Goal: Task Accomplishment & Management: Complete application form

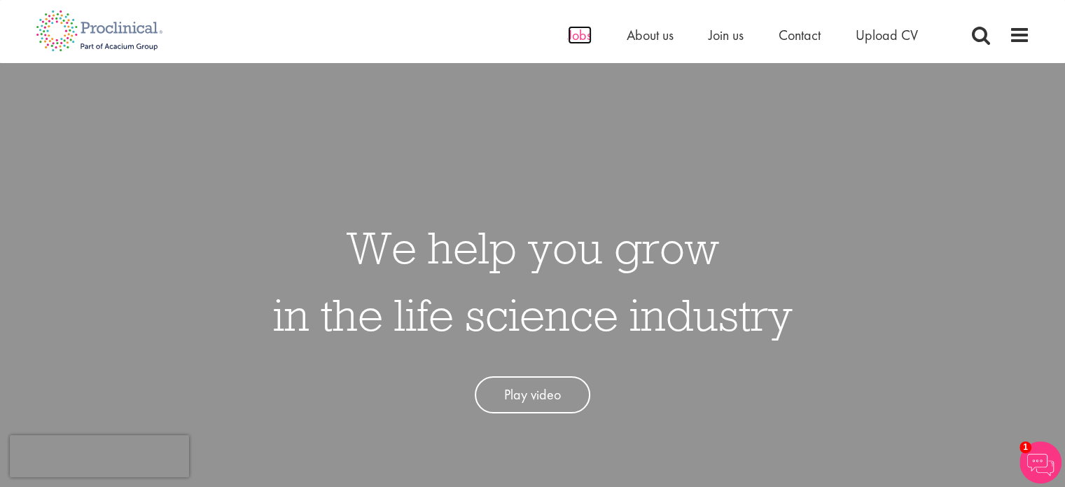
click at [585, 36] on span "Jobs" at bounding box center [580, 35] width 24 height 18
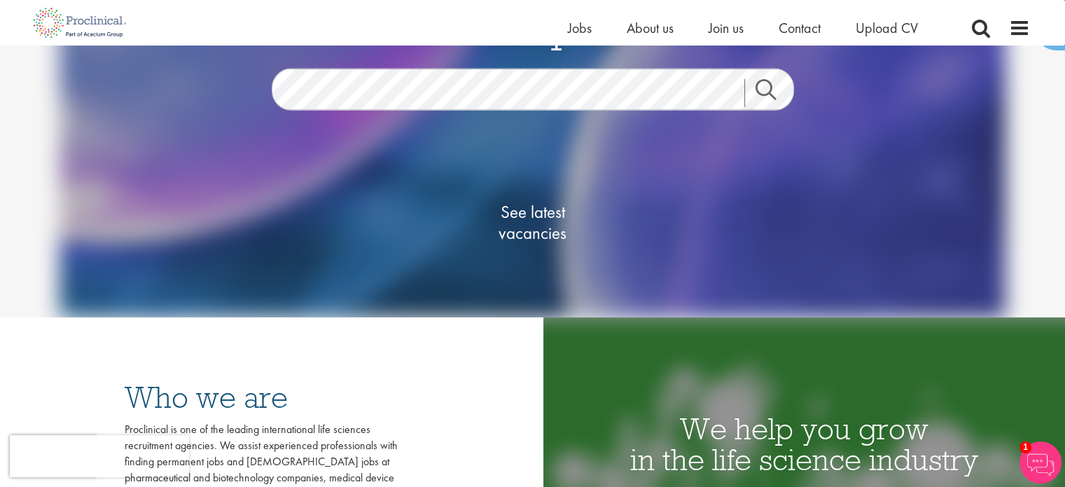
scroll to position [68, 0]
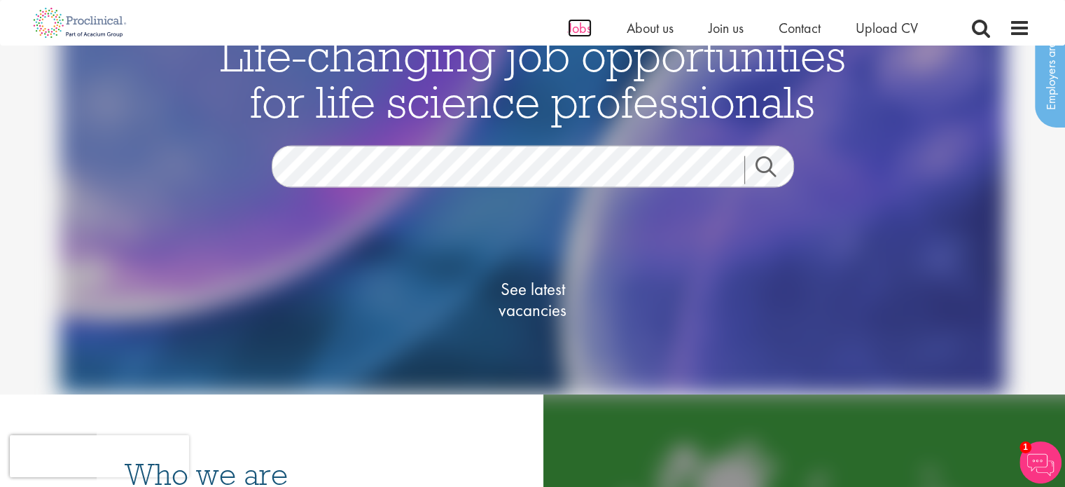
click at [585, 31] on span "Jobs" at bounding box center [580, 28] width 24 height 18
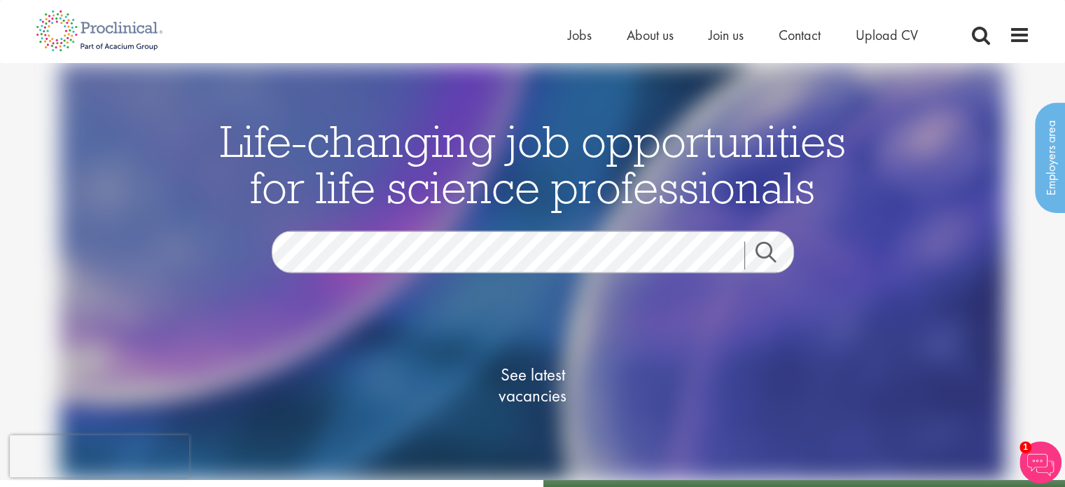
click at [779, 250] on link "Search" at bounding box center [774, 256] width 60 height 28
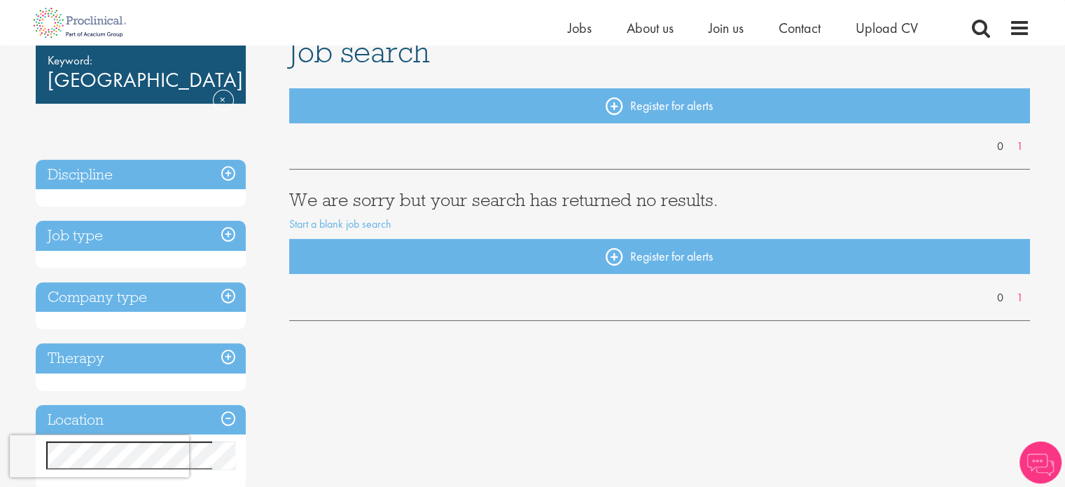
scroll to position [112, 0]
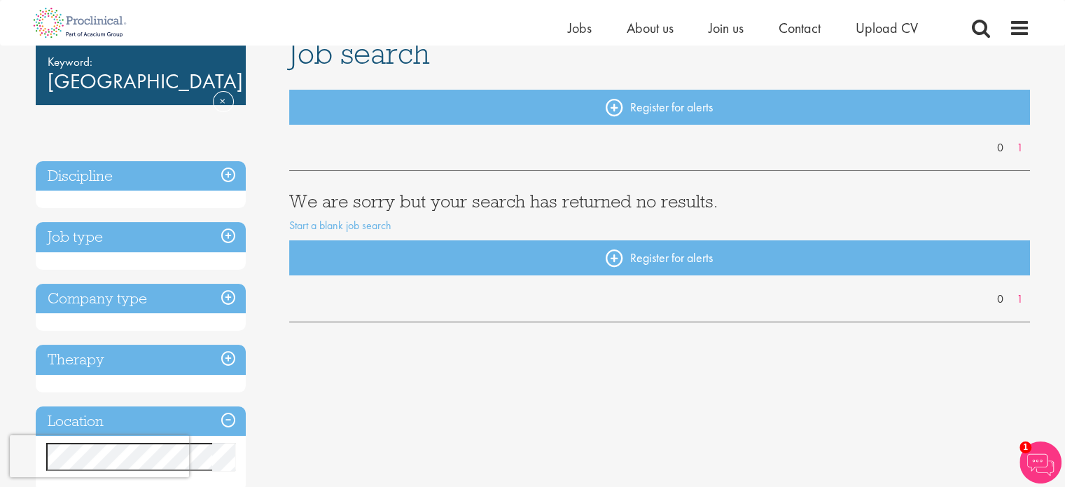
click at [228, 179] on h3 "Discipline" at bounding box center [141, 176] width 210 height 30
click at [57, 18] on img at bounding box center [80, 23] width 110 height 46
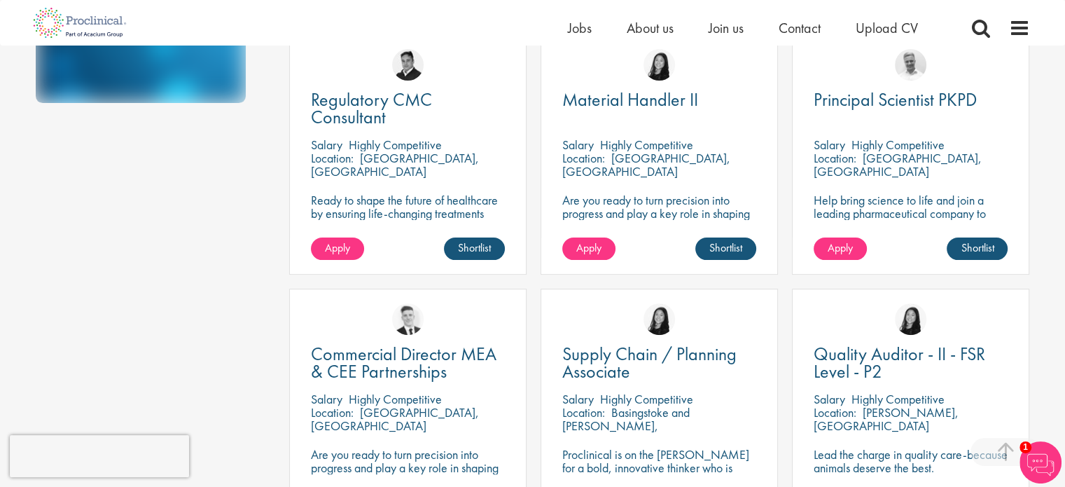
scroll to position [396, 0]
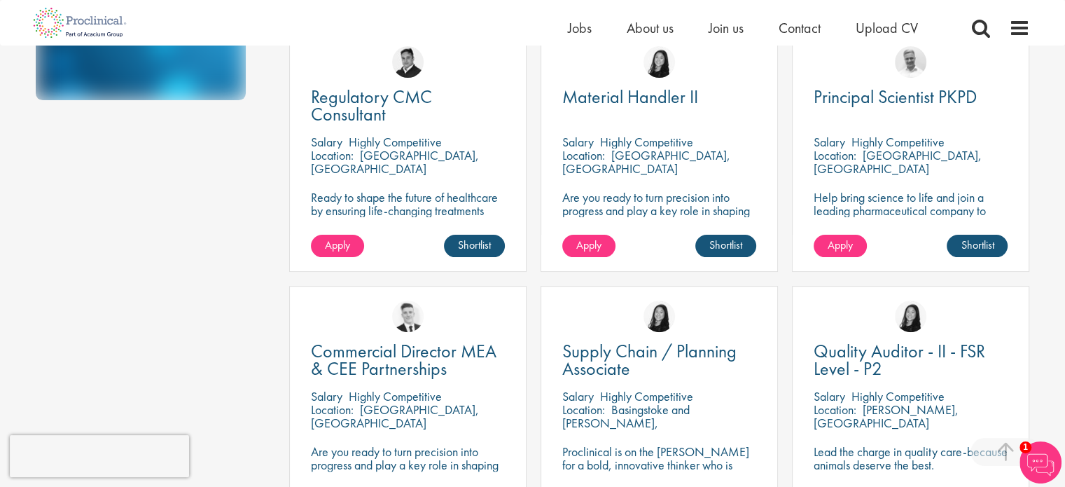
click at [443, 198] on p "Ready to shape the future of healthcare by ensuring life-changing treatments me…" at bounding box center [408, 230] width 194 height 80
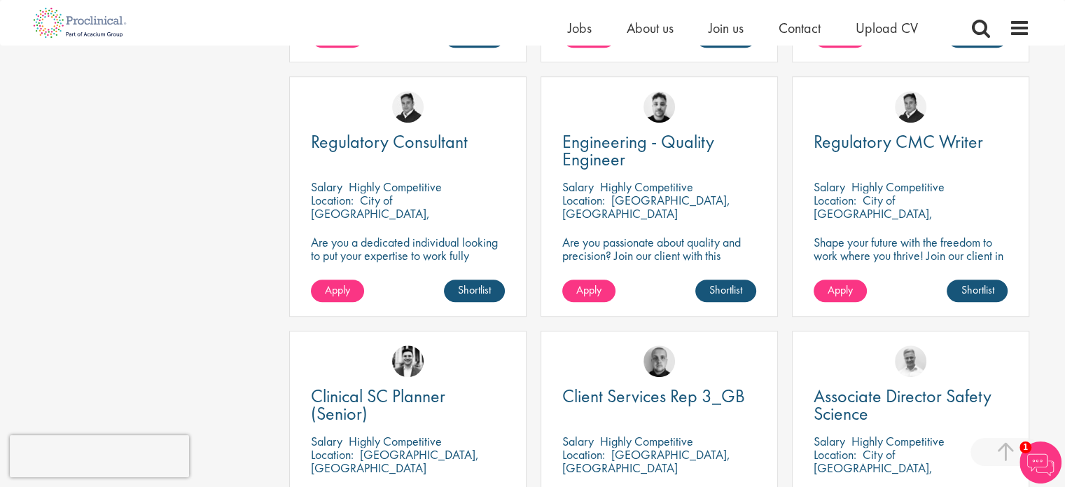
scroll to position [888, 0]
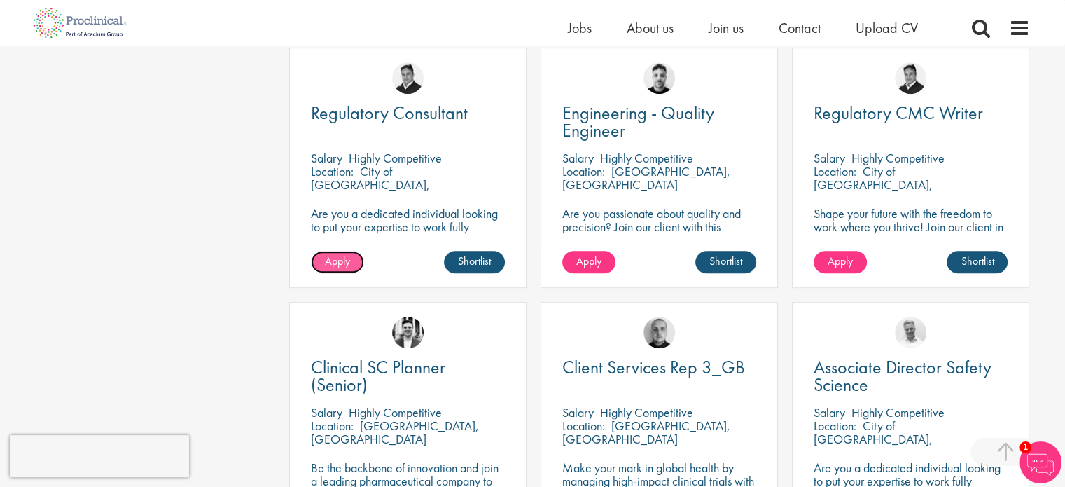
click at [342, 263] on span "Apply" at bounding box center [337, 260] width 25 height 15
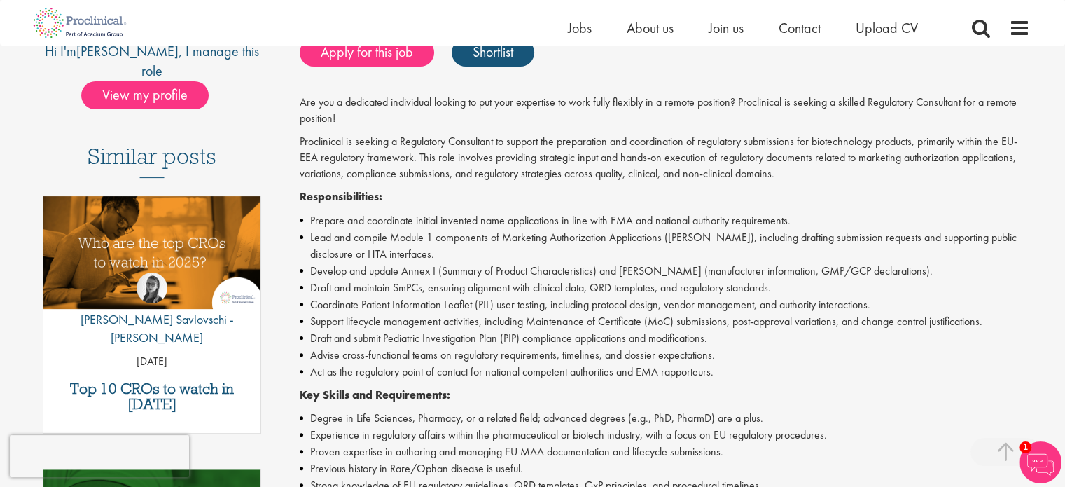
scroll to position [325, 0]
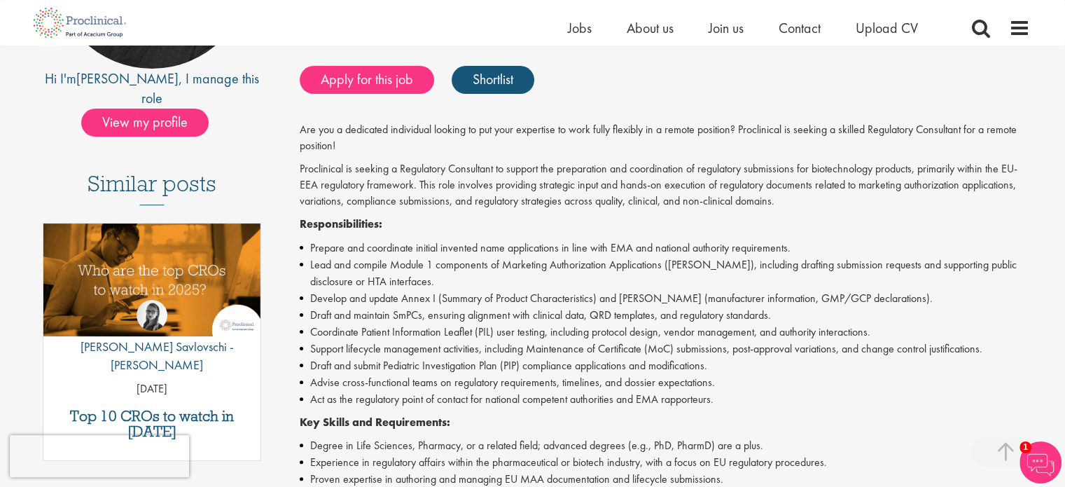
click at [1064, 218] on html "This website uses cookies. By continuing to use this site, you are giving your …" at bounding box center [532, 407] width 1065 height 1387
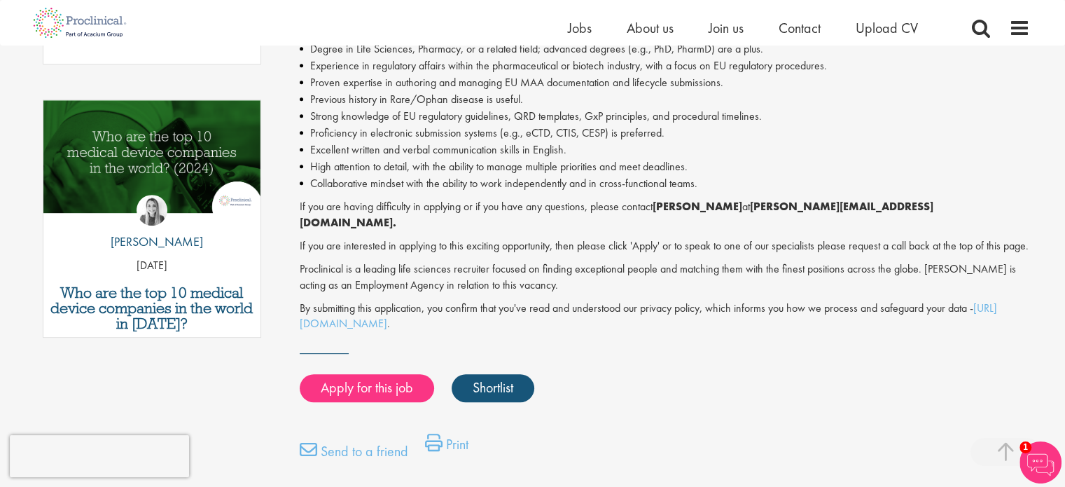
scroll to position [693, 0]
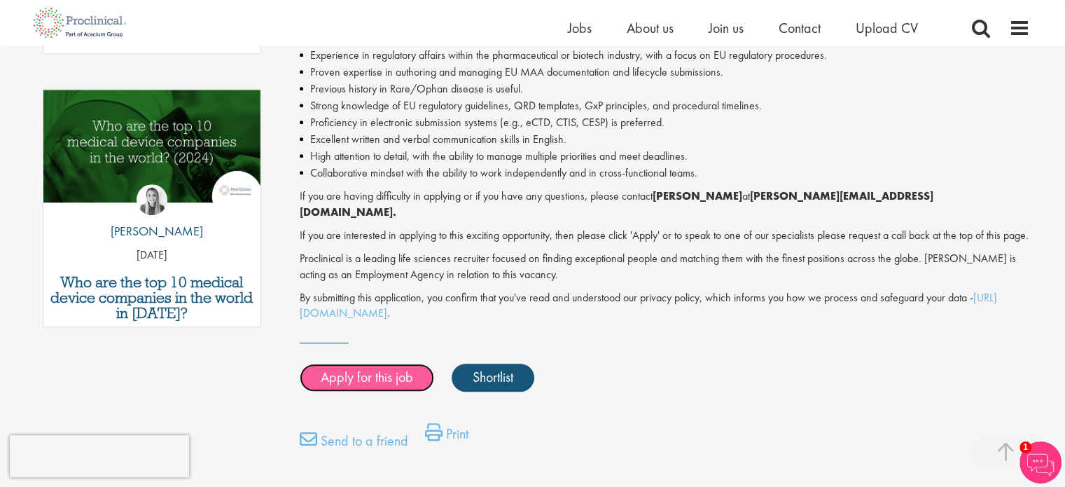
click at [372, 382] on link "Apply for this job" at bounding box center [367, 377] width 134 height 28
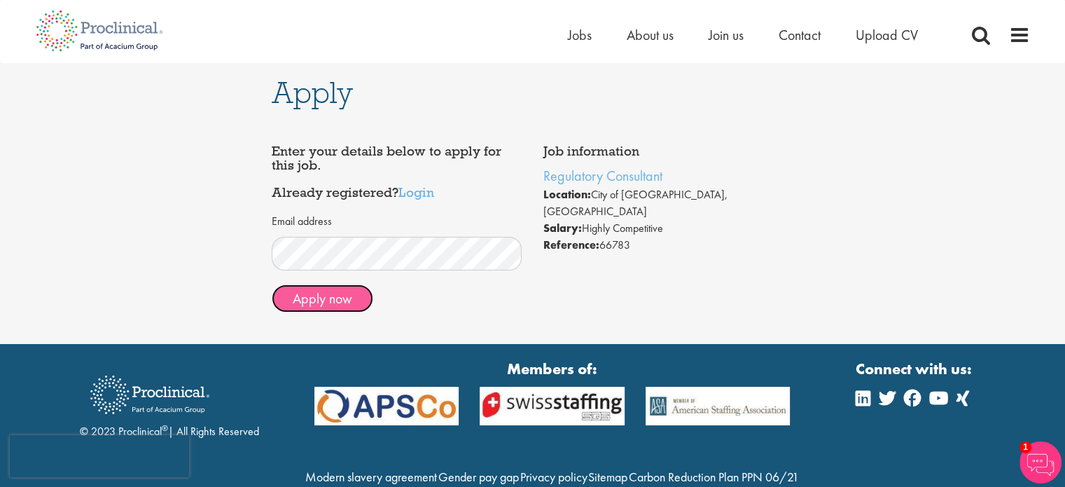
click at [336, 299] on button "Apply now" at bounding box center [323, 298] width 102 height 28
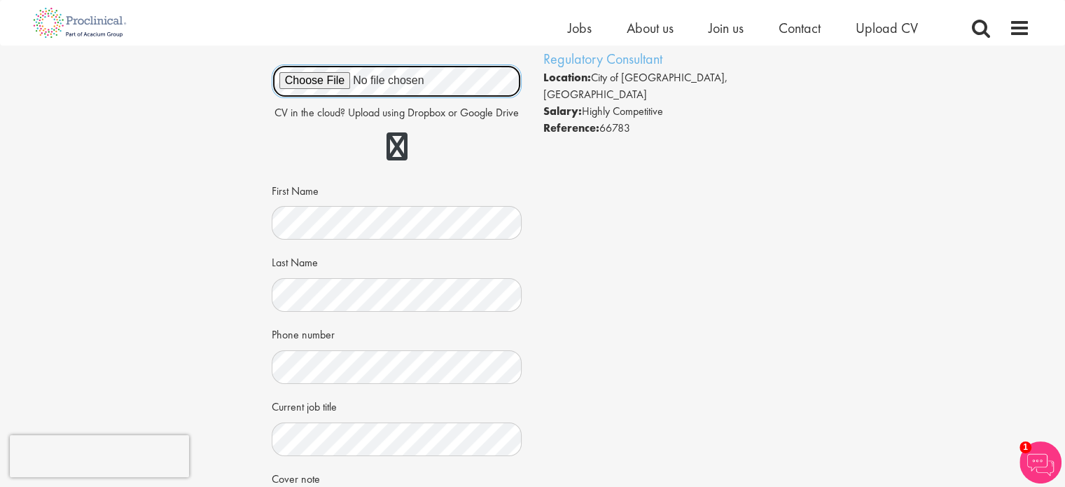
scroll to position [102, 0]
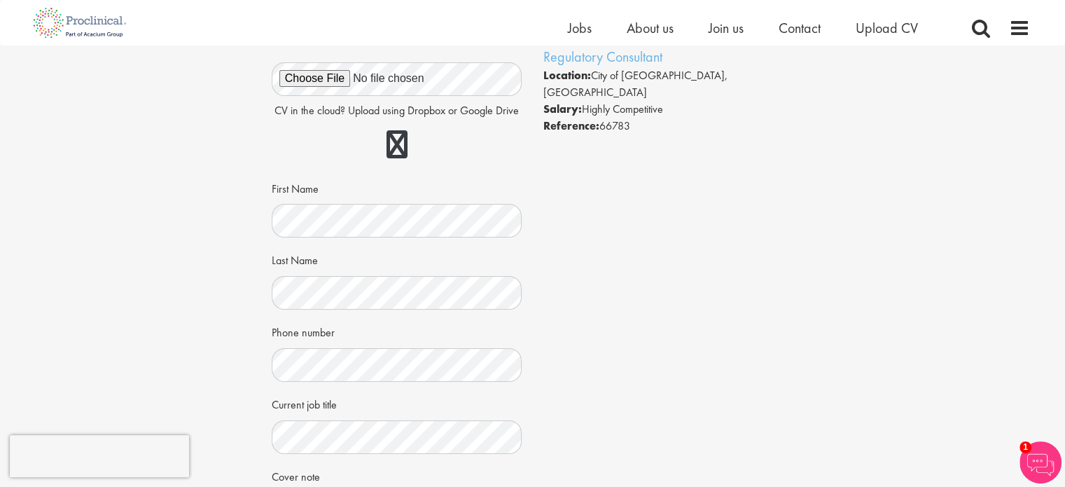
click at [765, 320] on div "Job information Regulatory Consultant Location: City of London, England Salary:…" at bounding box center [532, 350] width 543 height 664
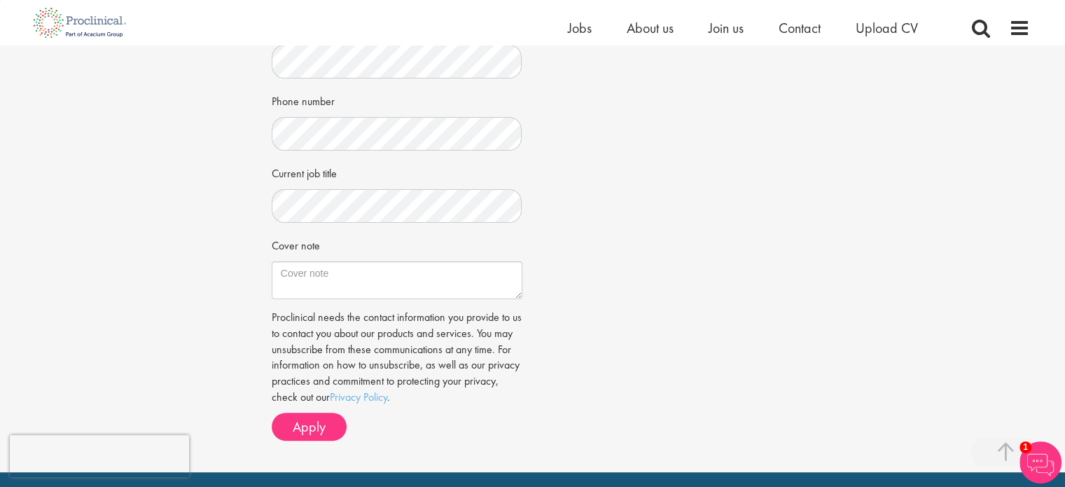
scroll to position [366, 0]
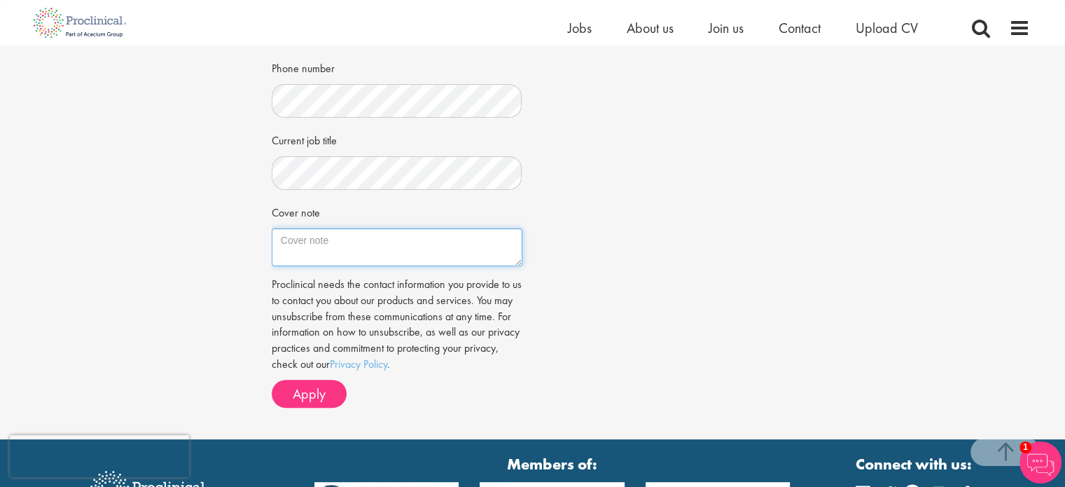
click at [384, 251] on textarea "Cover note" at bounding box center [397, 247] width 251 height 38
click at [495, 253] on textarea "Hi Peter, I'm interested in the above job posting (and a couple of others for w…" at bounding box center [397, 247] width 251 height 38
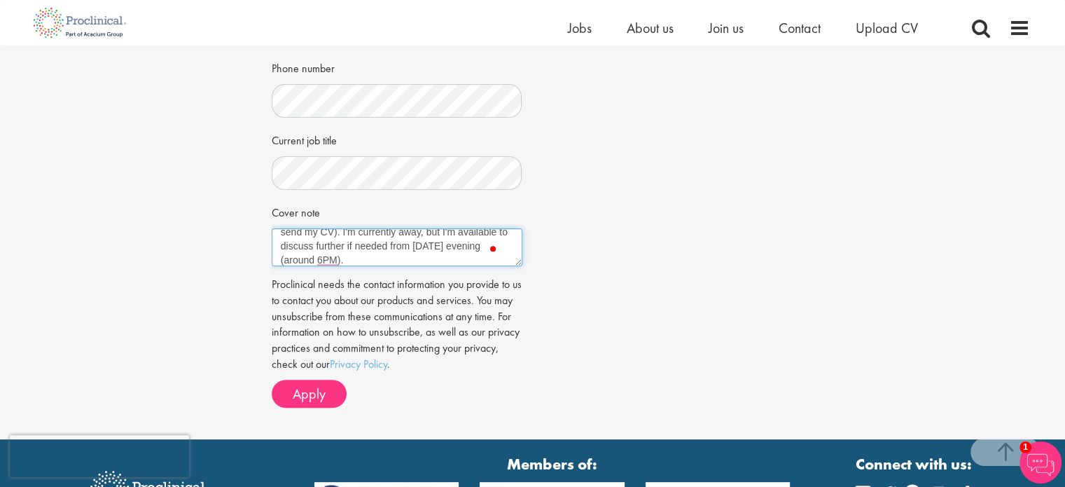
click at [485, 244] on textarea "Hi Peter, I'm interested in the above job posting (and a couple of others for w…" at bounding box center [397, 247] width 251 height 38
type textarea "Hi Peter, I'm interested in the above job posting (and a couple of others for w…"
click at [501, 368] on p "Proclinical needs the contact information you provide to us to contact you abou…" at bounding box center [397, 325] width 251 height 96
drag, startPoint x: 375, startPoint y: 262, endPoint x: 268, endPoint y: 225, distance: 113.2
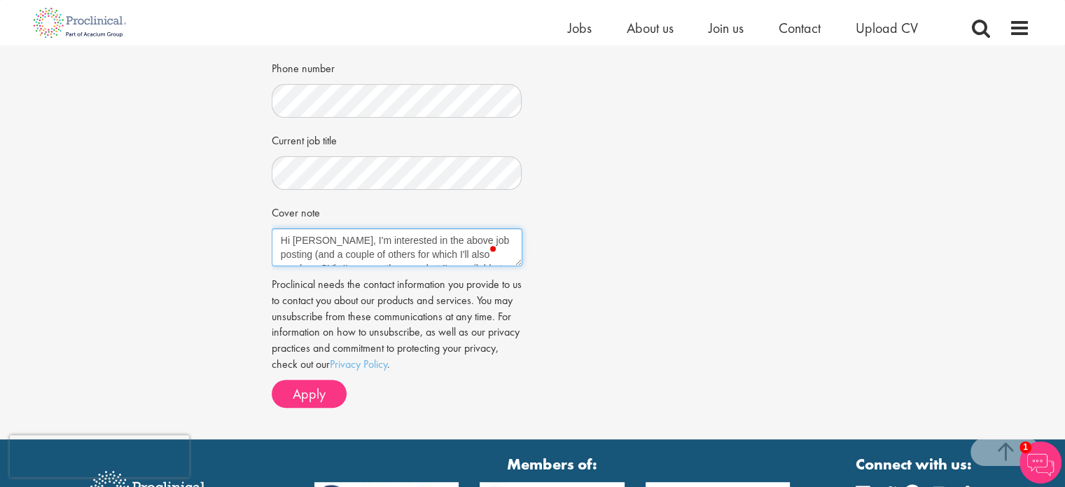
click at [268, 225] on div "Apply Job information Regulatory Consultant Location: City of London, England S…" at bounding box center [532, 59] width 543 height 759
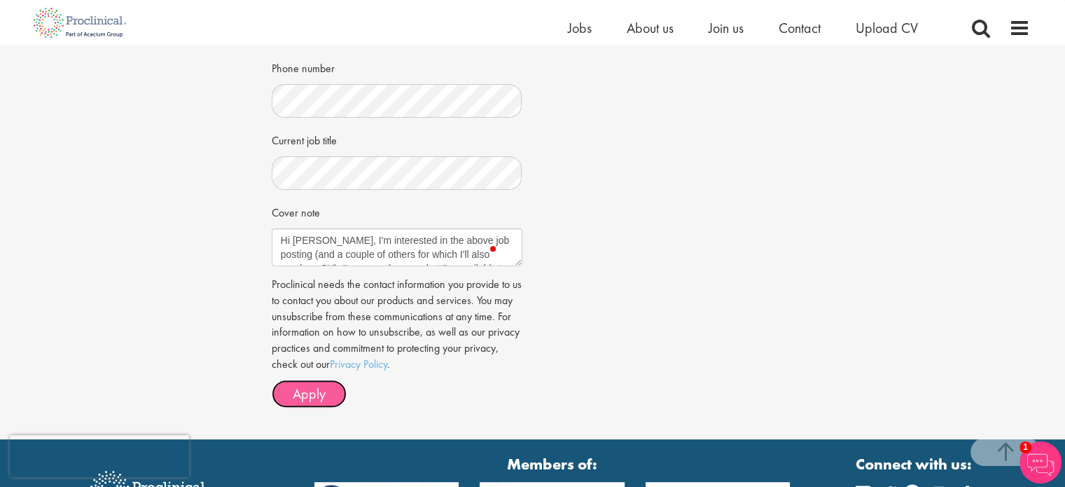
click at [323, 391] on span "Apply" at bounding box center [309, 393] width 33 height 18
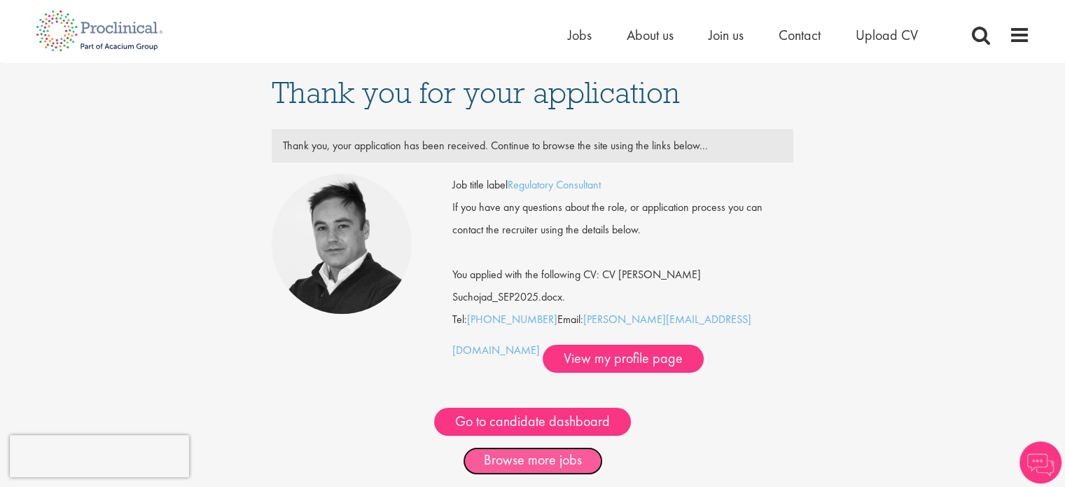
click at [525, 447] on link "Browse more jobs" at bounding box center [533, 461] width 140 height 28
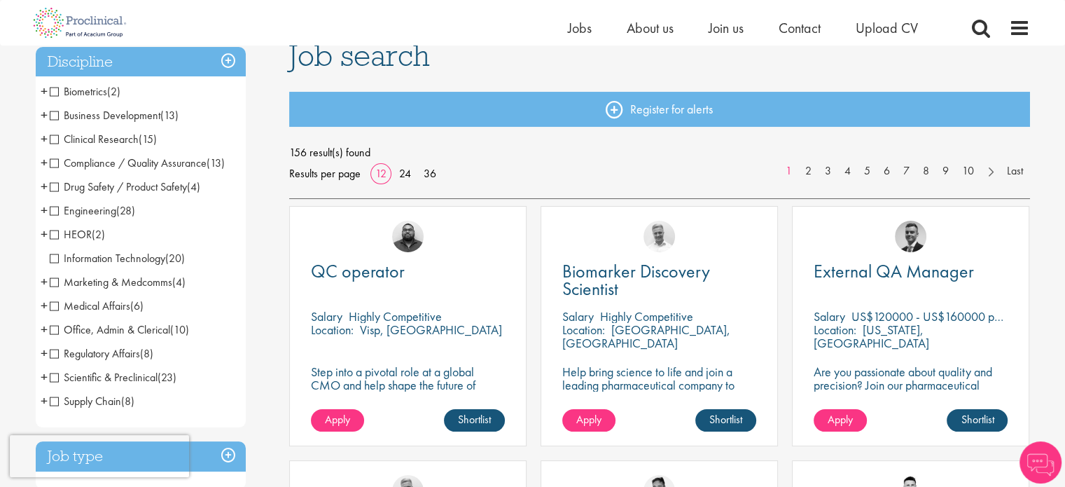
scroll to position [107, 0]
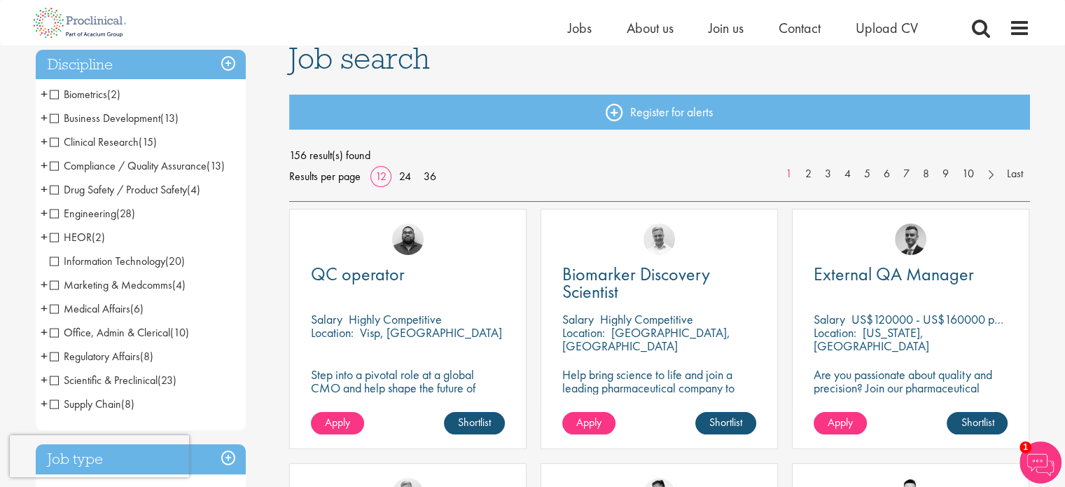
click at [51, 355] on span "Regulatory Affairs" at bounding box center [95, 356] width 90 height 15
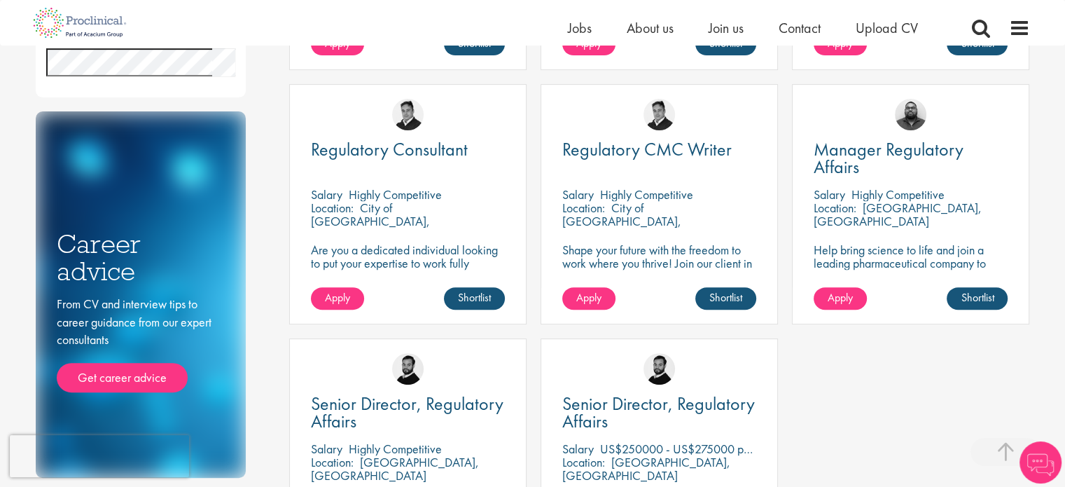
click at [1064, 184] on html "This website uses cookies. By continuing to use this site, you are giving your …" at bounding box center [532, 418] width 1065 height 1799
click at [401, 204] on p "City of London, England" at bounding box center [370, 221] width 119 height 43
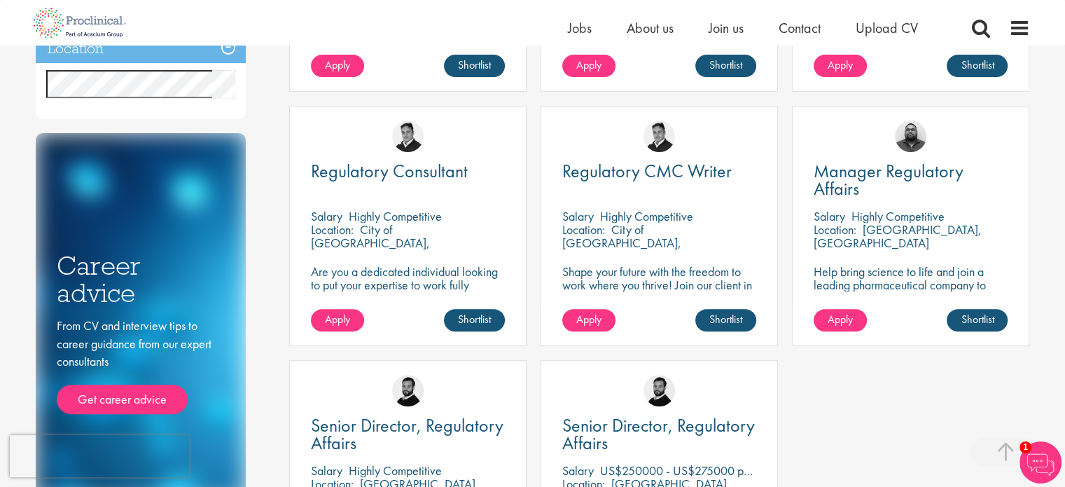
scroll to position [466, 0]
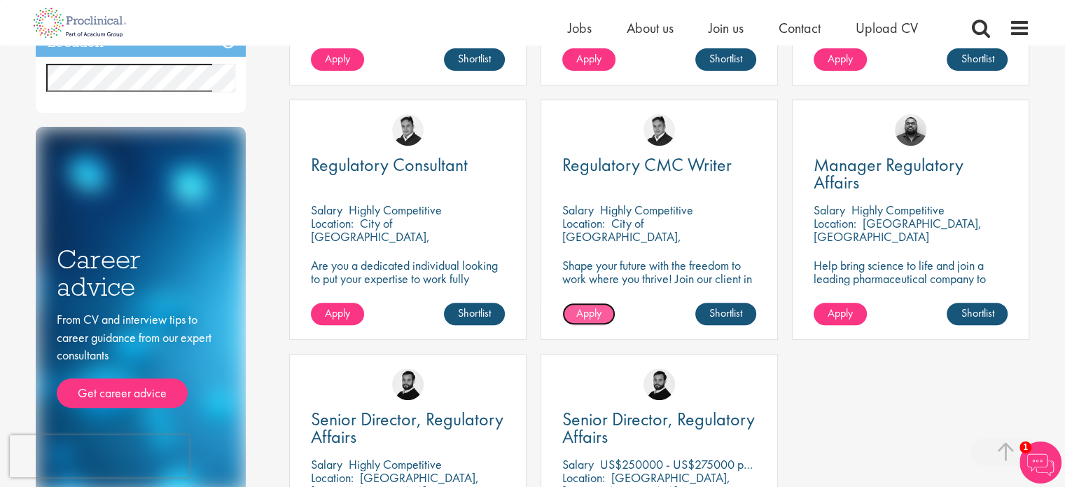
click at [587, 319] on span "Apply" at bounding box center [588, 312] width 25 height 15
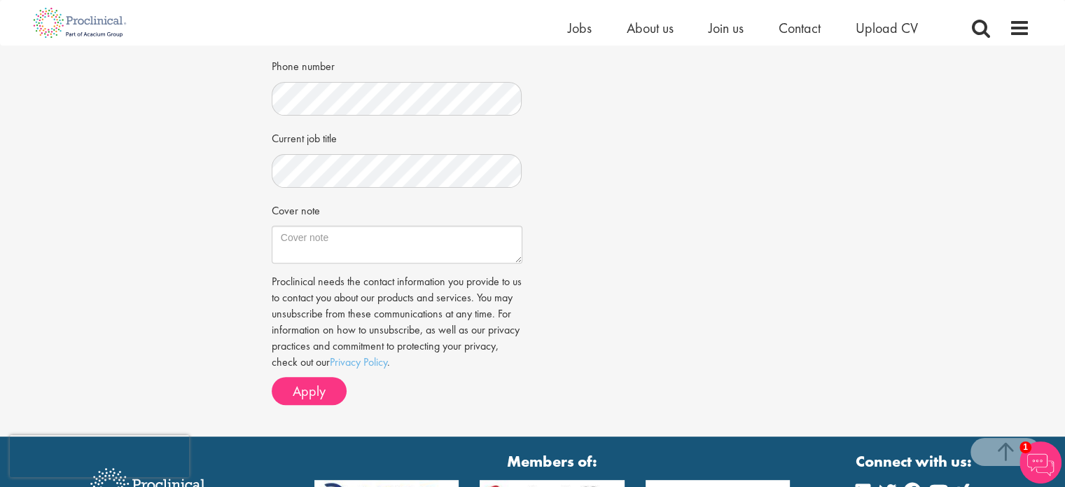
scroll to position [452, 0]
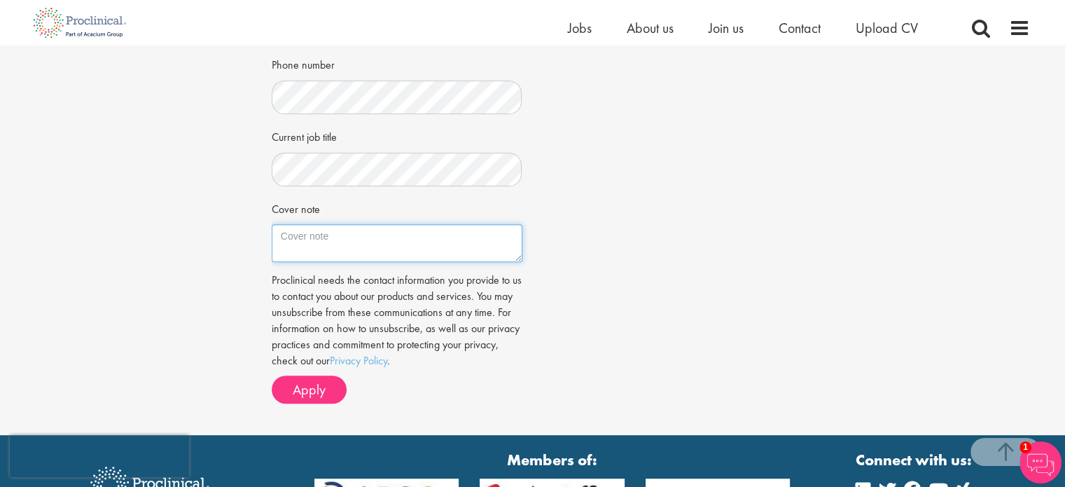
click at [423, 224] on textarea "Cover note" at bounding box center [397, 243] width 251 height 38
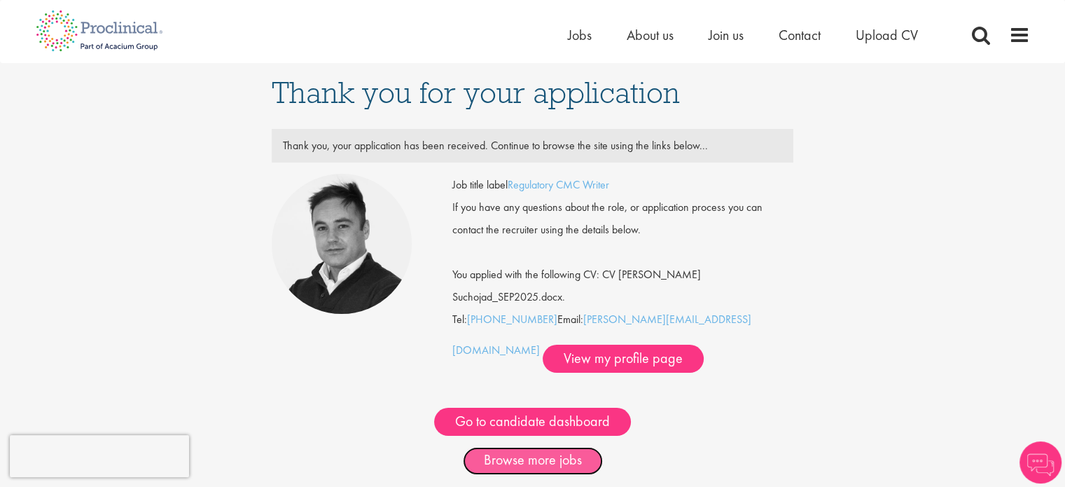
click at [507, 447] on link "Browse more jobs" at bounding box center [533, 461] width 140 height 28
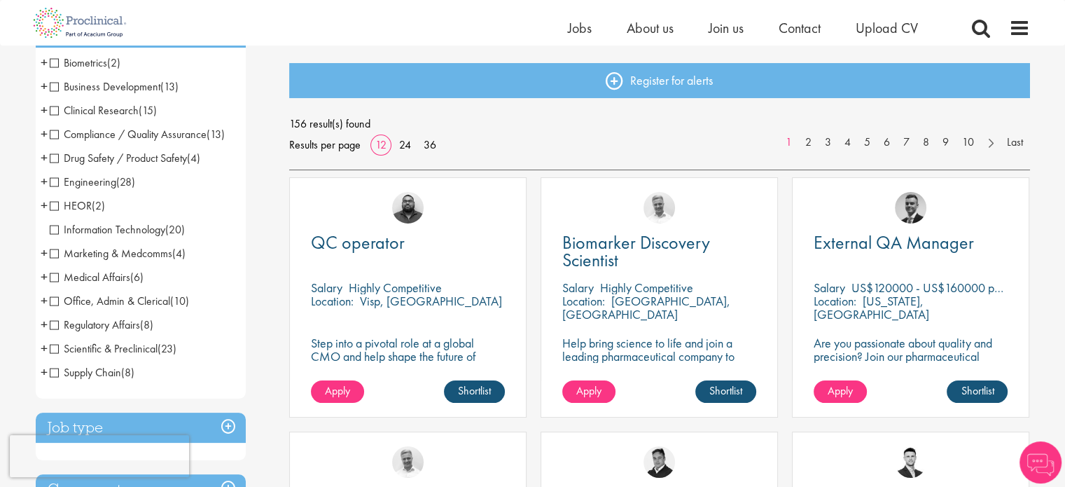
scroll to position [140, 0]
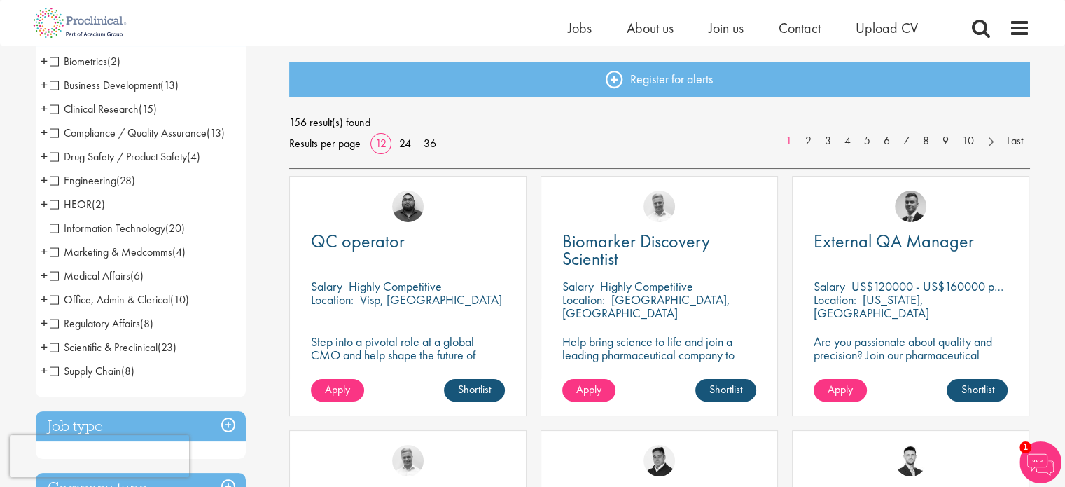
click at [56, 327] on span "Regulatory Affairs" at bounding box center [95, 323] width 90 height 15
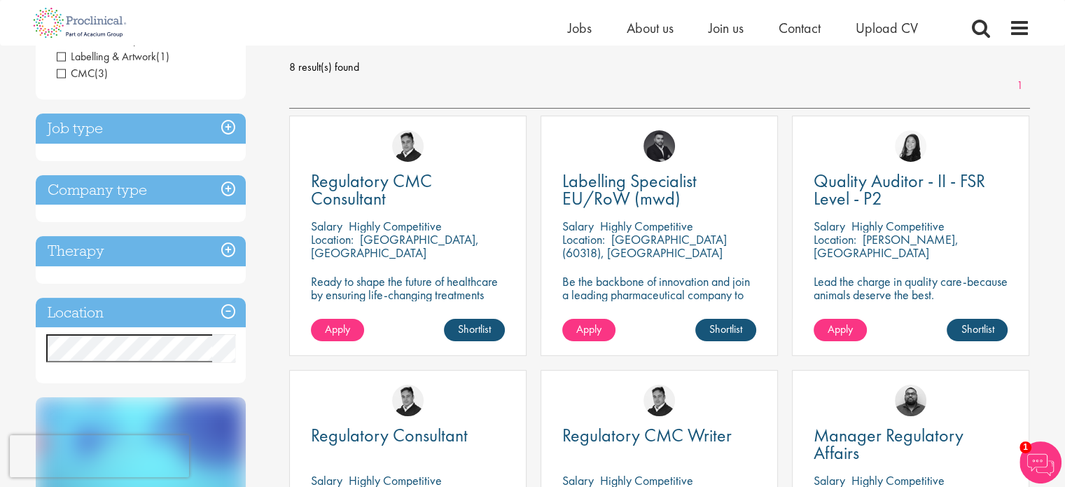
scroll to position [193, 0]
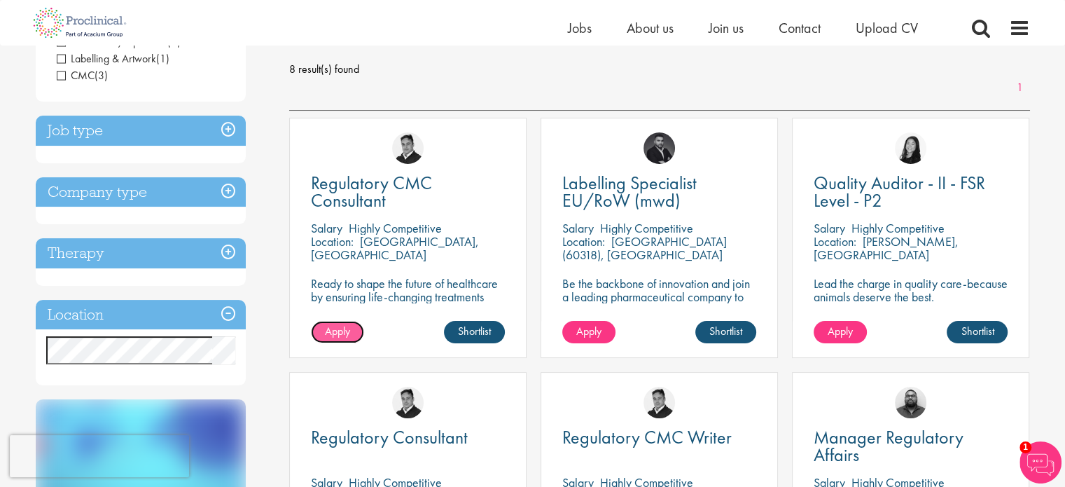
click at [348, 338] on span "Apply" at bounding box center [337, 331] width 25 height 15
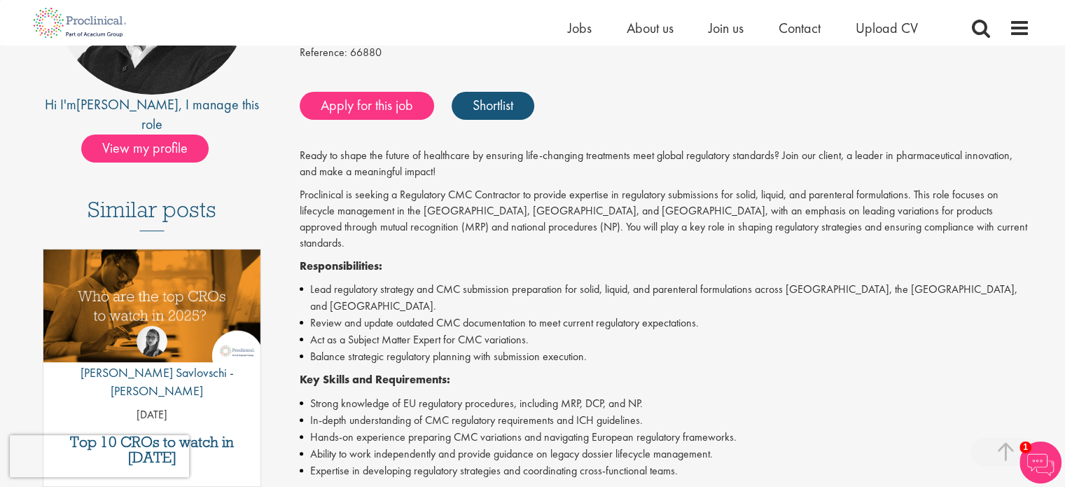
scroll to position [242, 0]
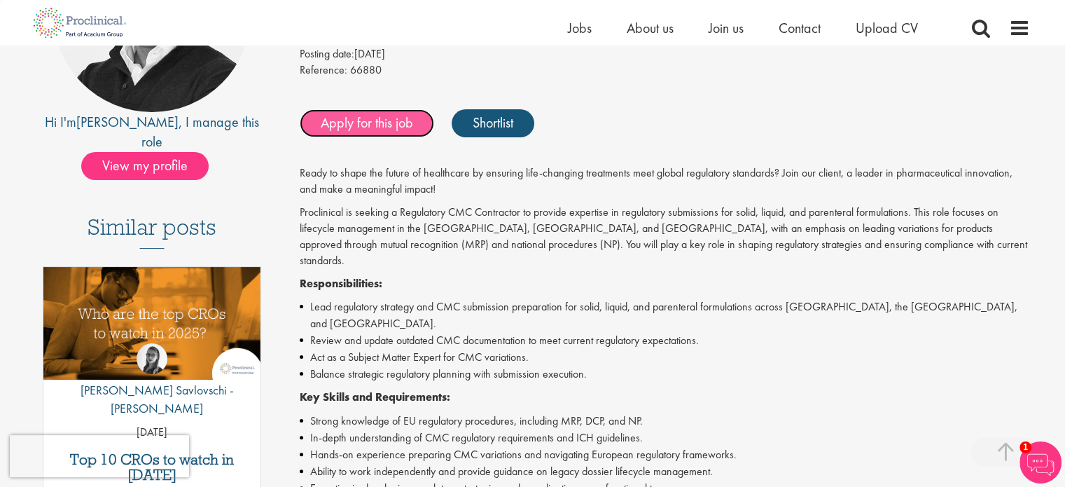
click at [362, 134] on link "Apply for this job" at bounding box center [367, 123] width 134 height 28
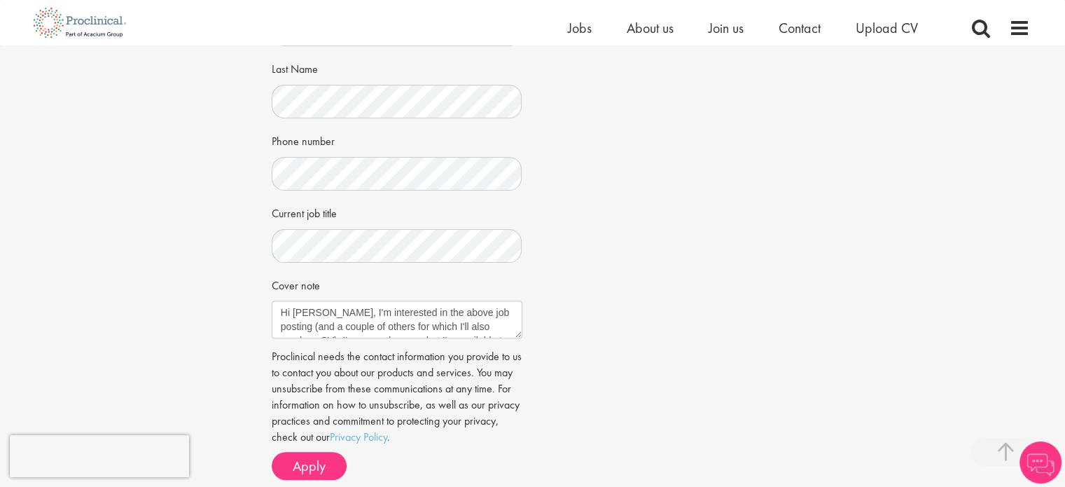
scroll to position [388, 0]
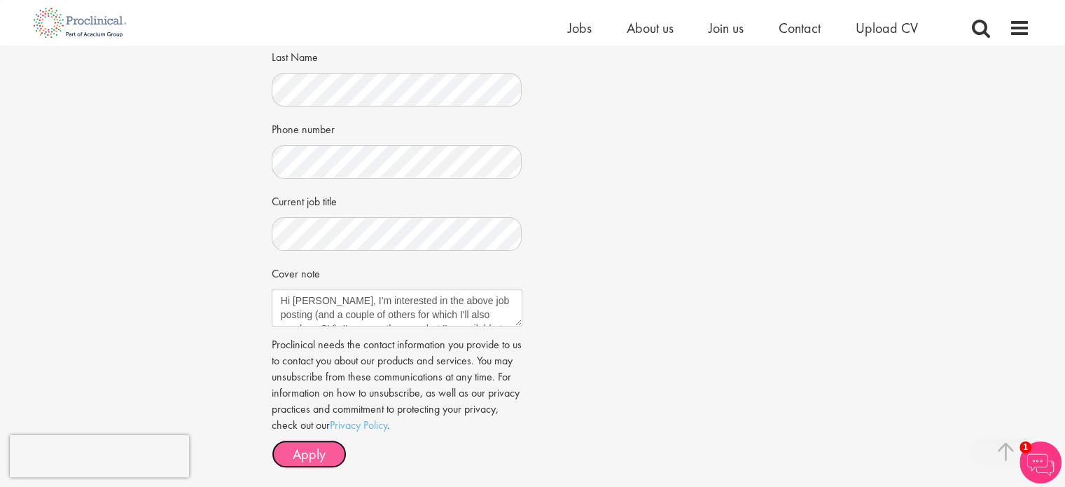
click at [317, 445] on span "Apply" at bounding box center [309, 454] width 33 height 18
